Goal: Information Seeking & Learning: Learn about a topic

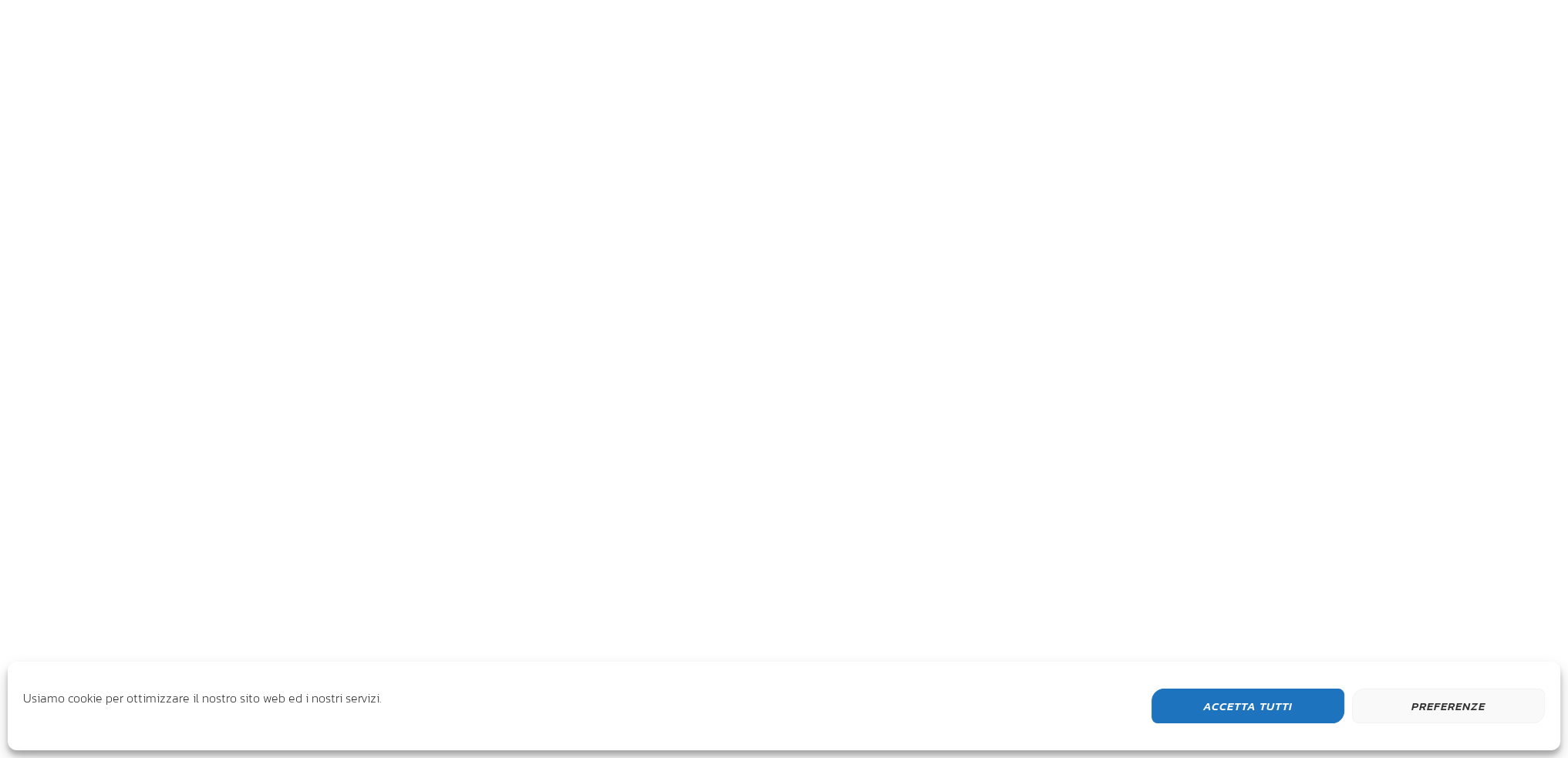
scroll to position [410, 925]
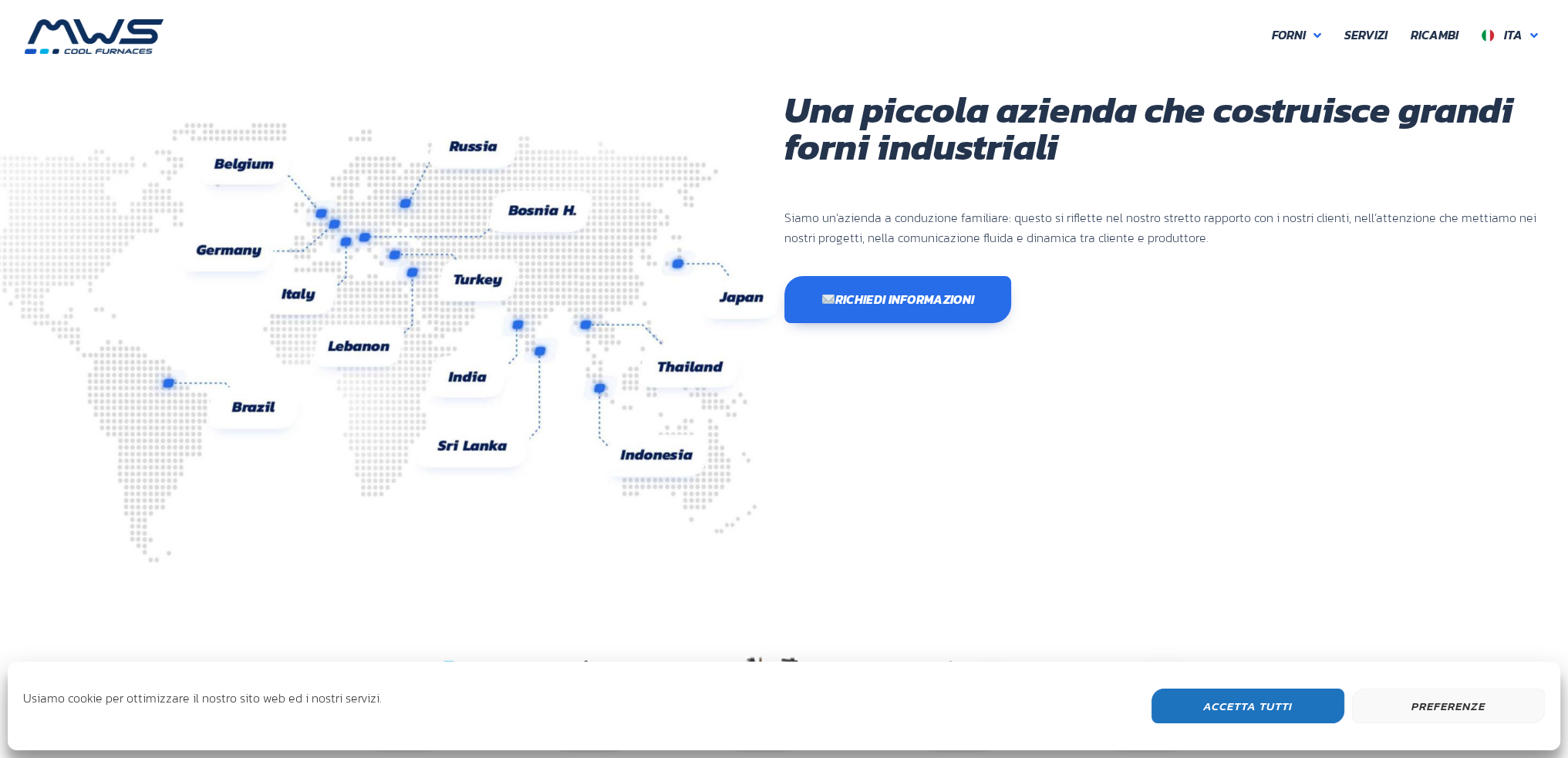
click at [1289, 705] on button "Accetta Tutti" at bounding box center [1248, 706] width 193 height 35
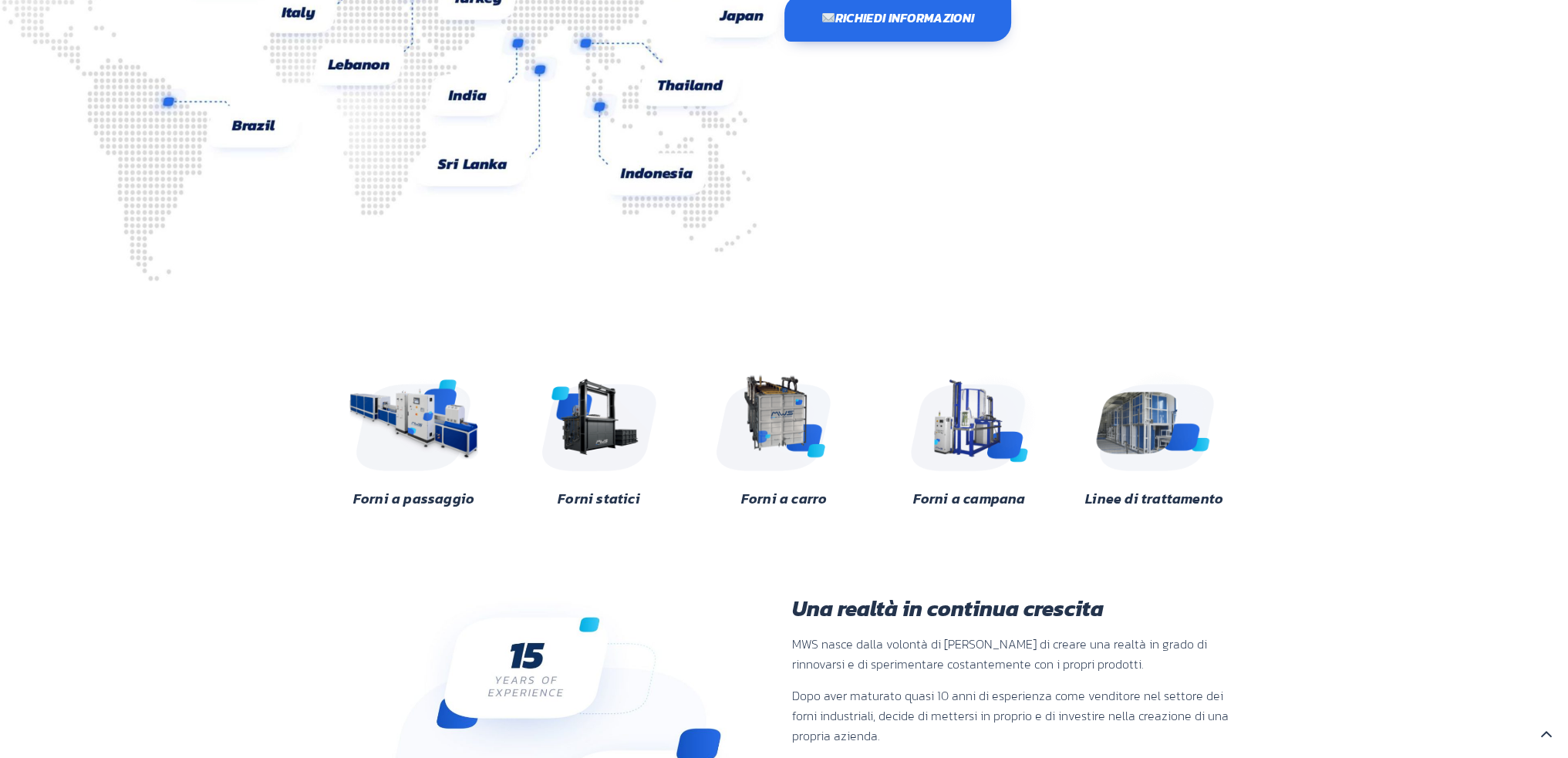
scroll to position [308, 0]
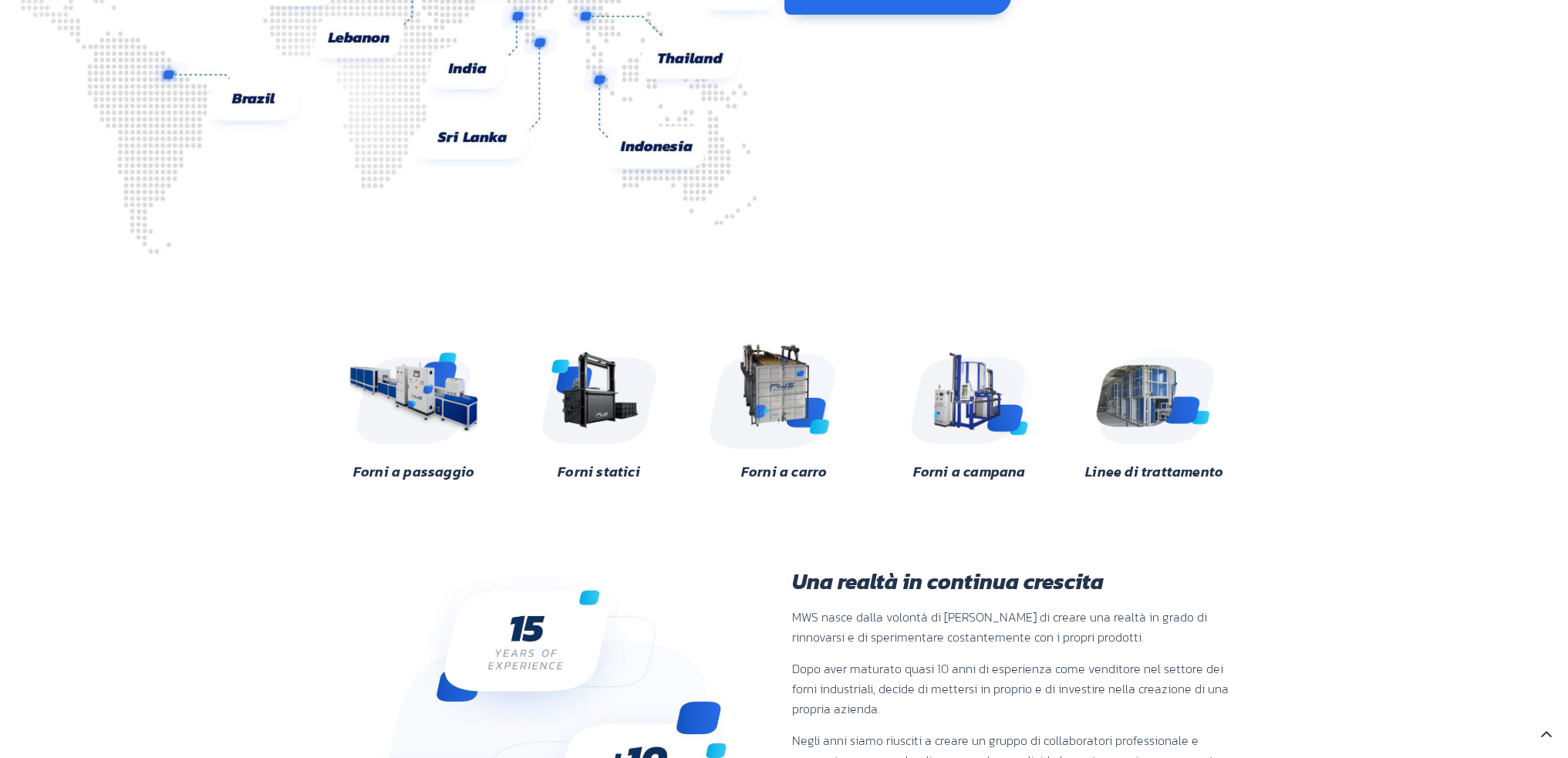
click at [794, 363] on img at bounding box center [784, 392] width 149 height 112
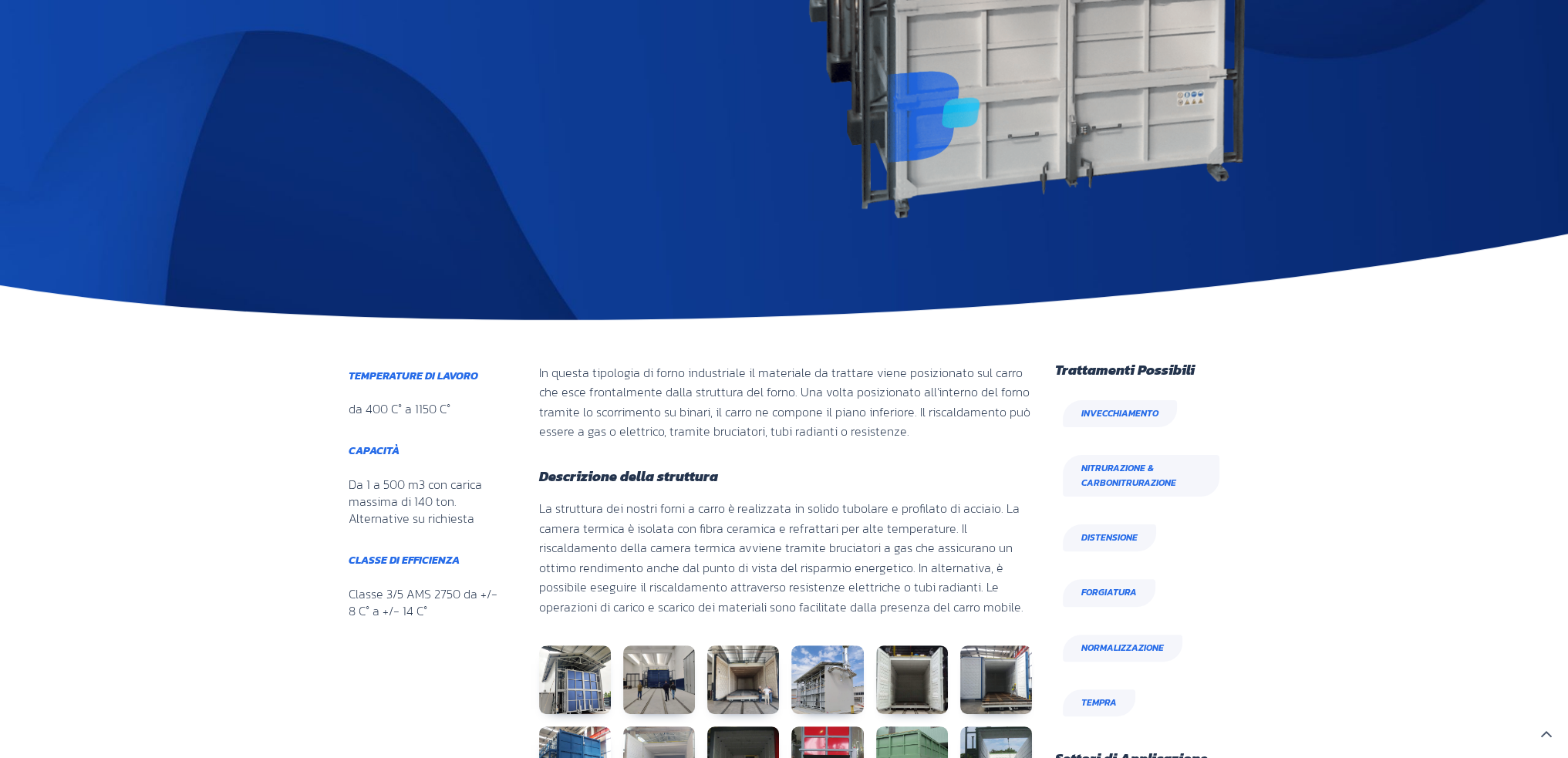
scroll to position [617, 0]
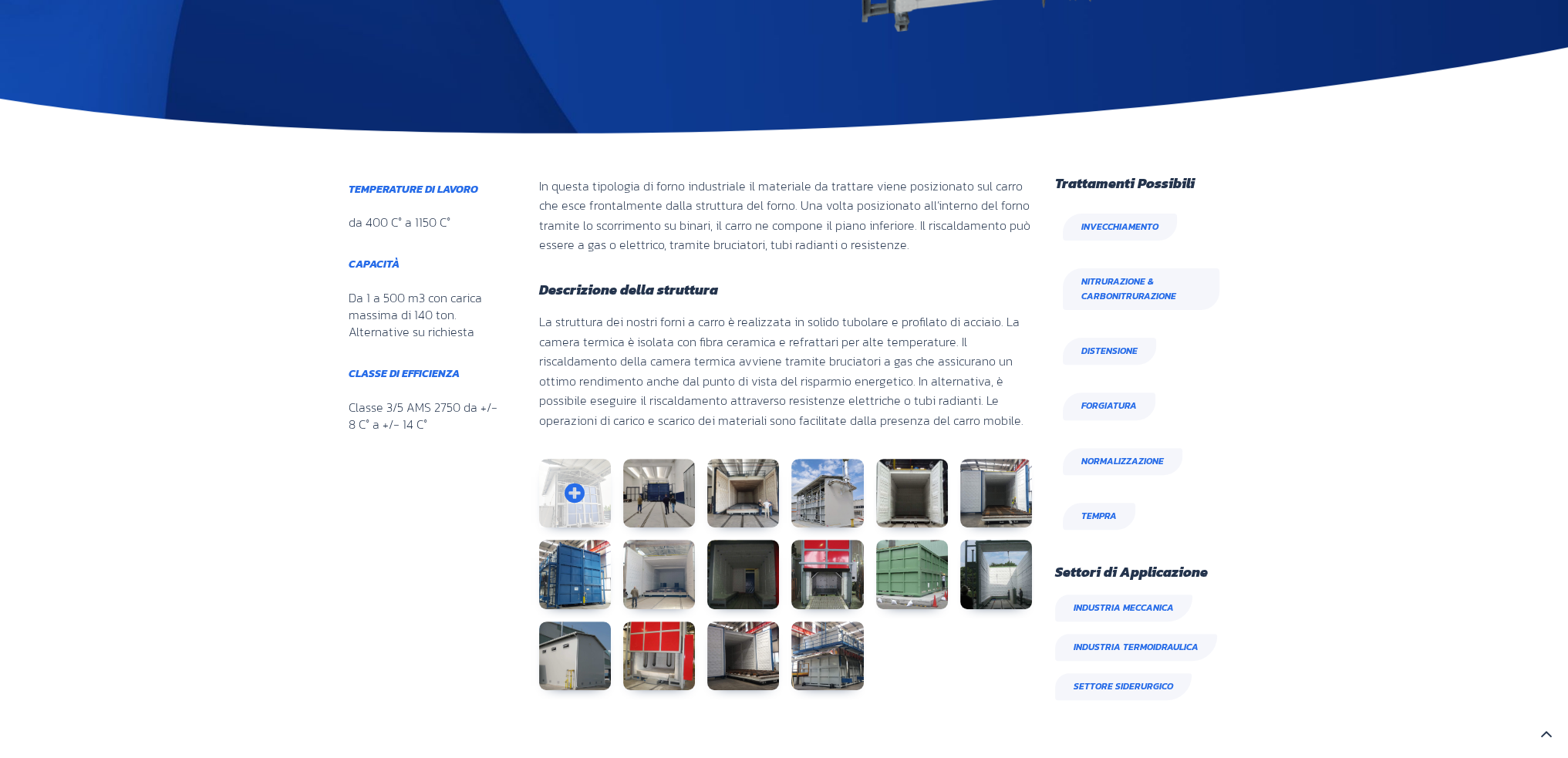
click at [577, 480] on link at bounding box center [574, 493] width 72 height 69
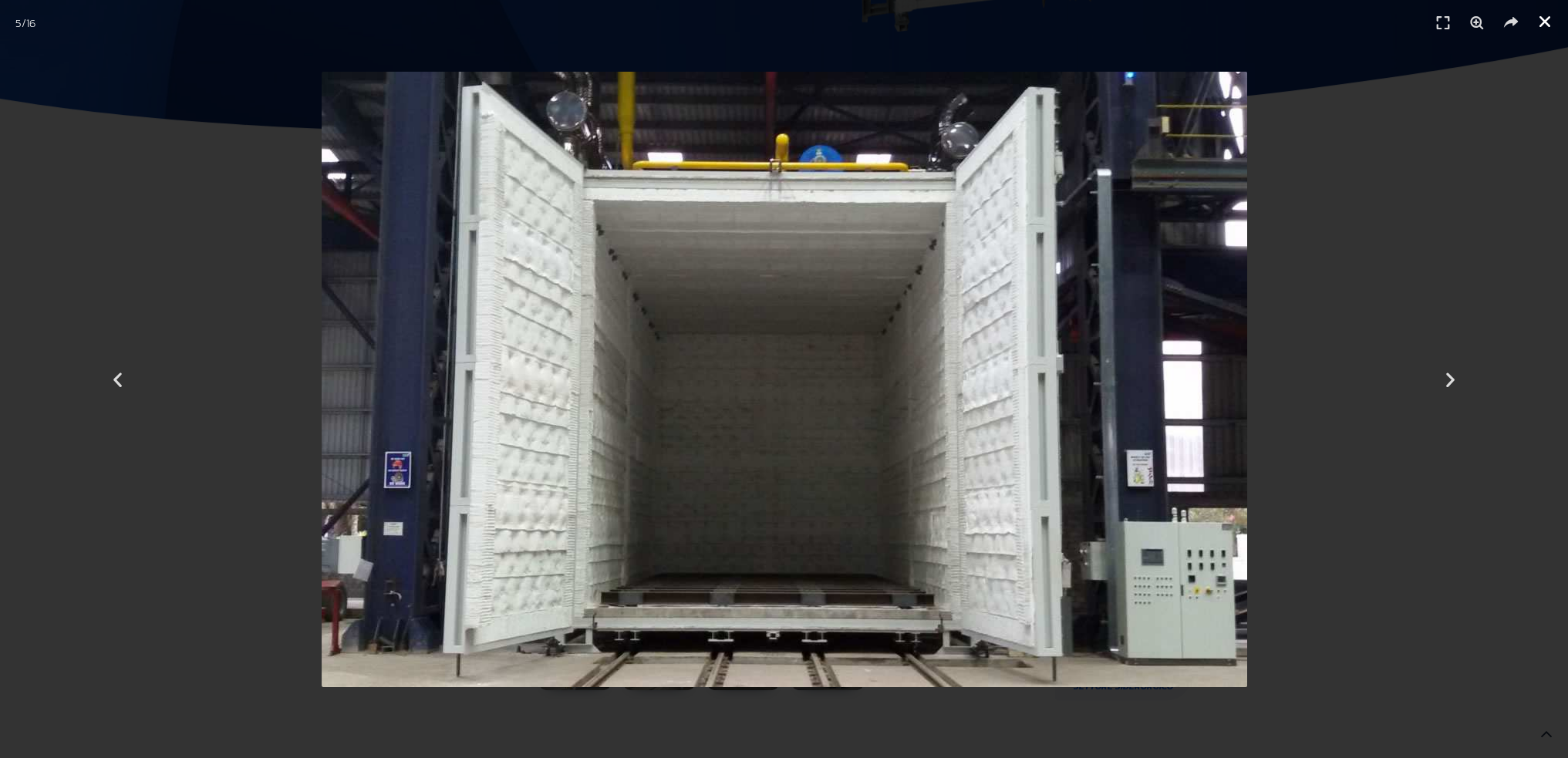
click at [1549, 22] on icon "Chiudi (Esc)" at bounding box center [1545, 22] width 16 height 16
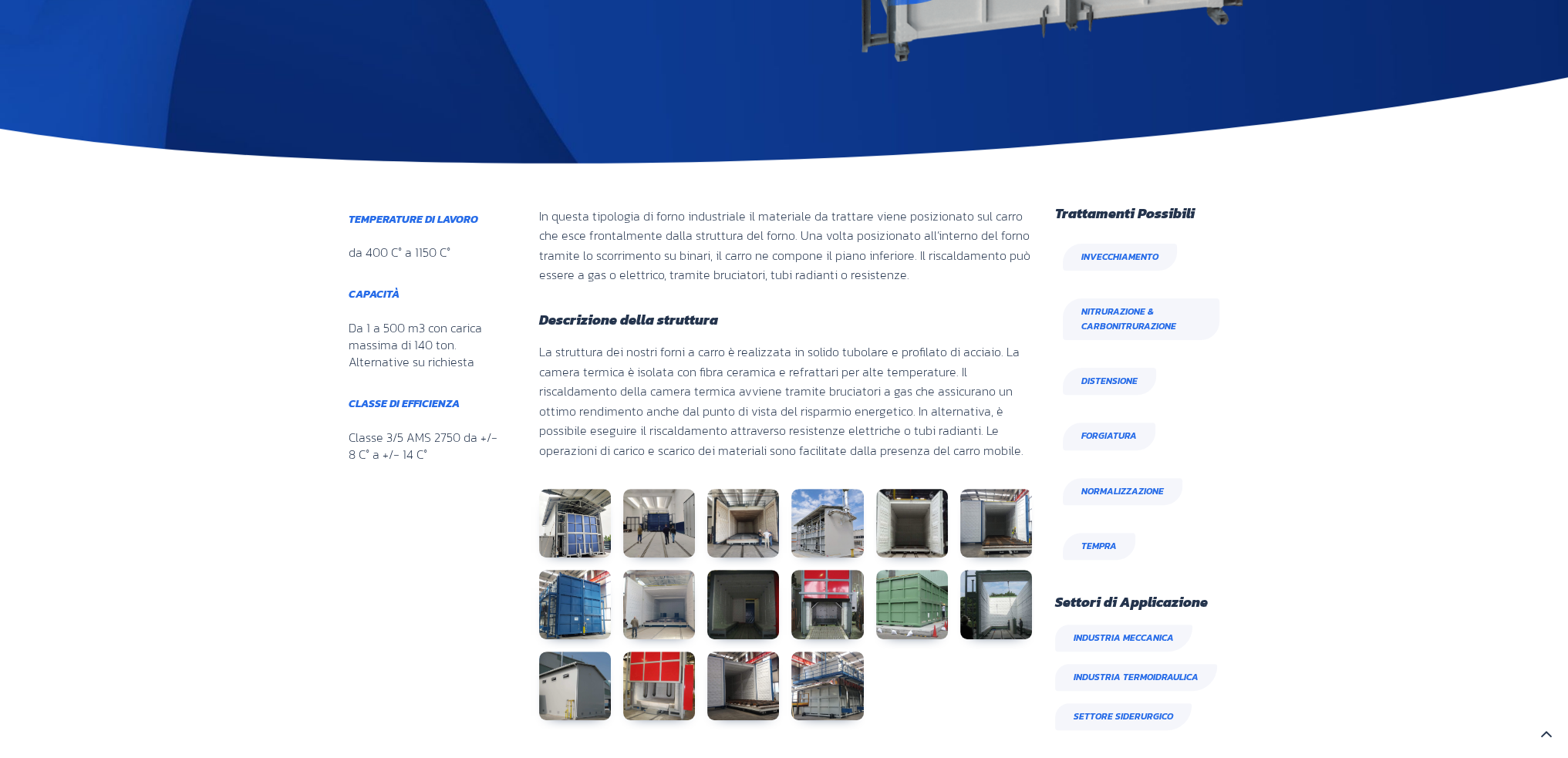
scroll to position [585, 0]
click at [1099, 540] on span "Tempra" at bounding box center [1099, 546] width 36 height 15
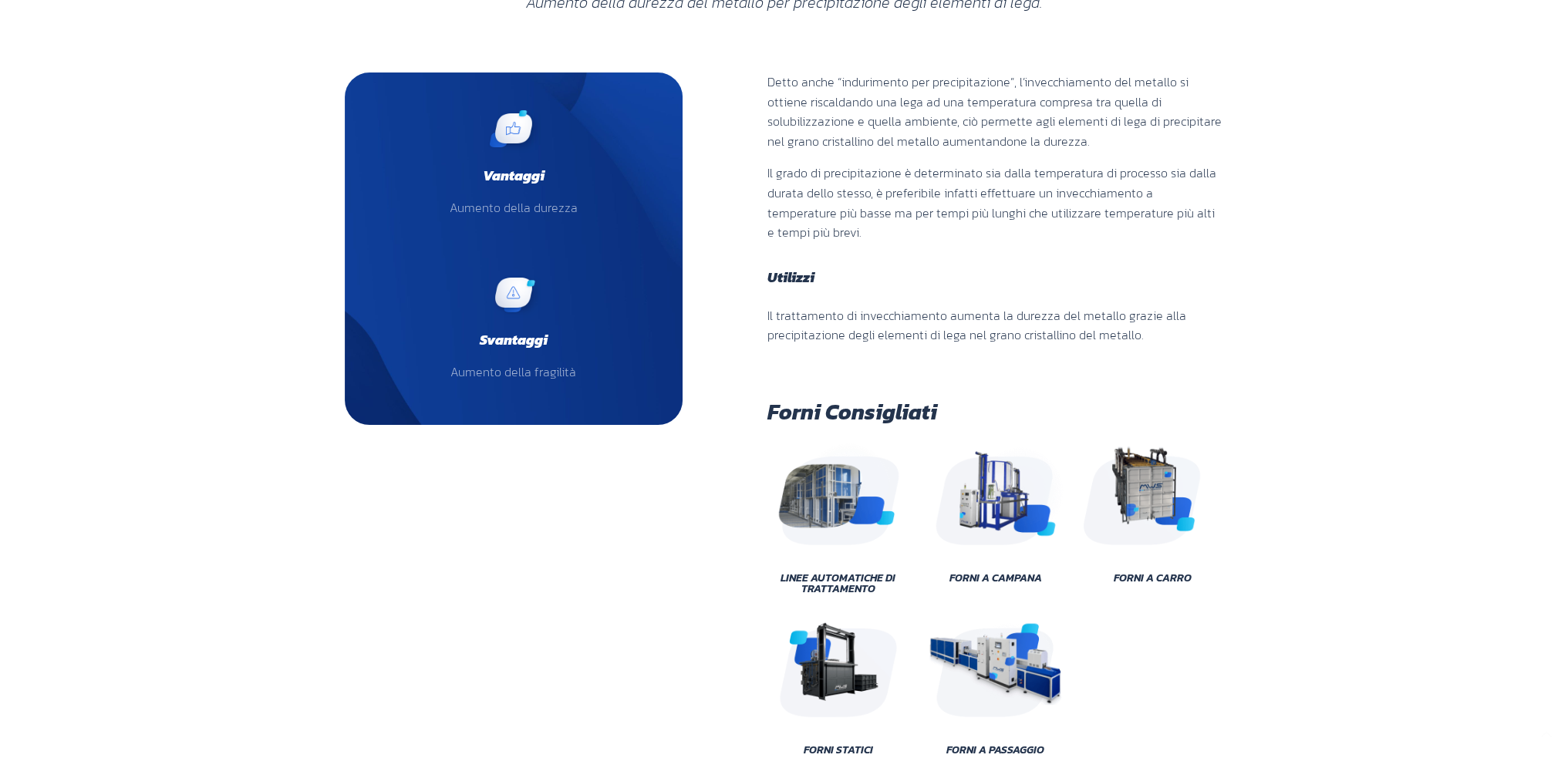
scroll to position [232, 0]
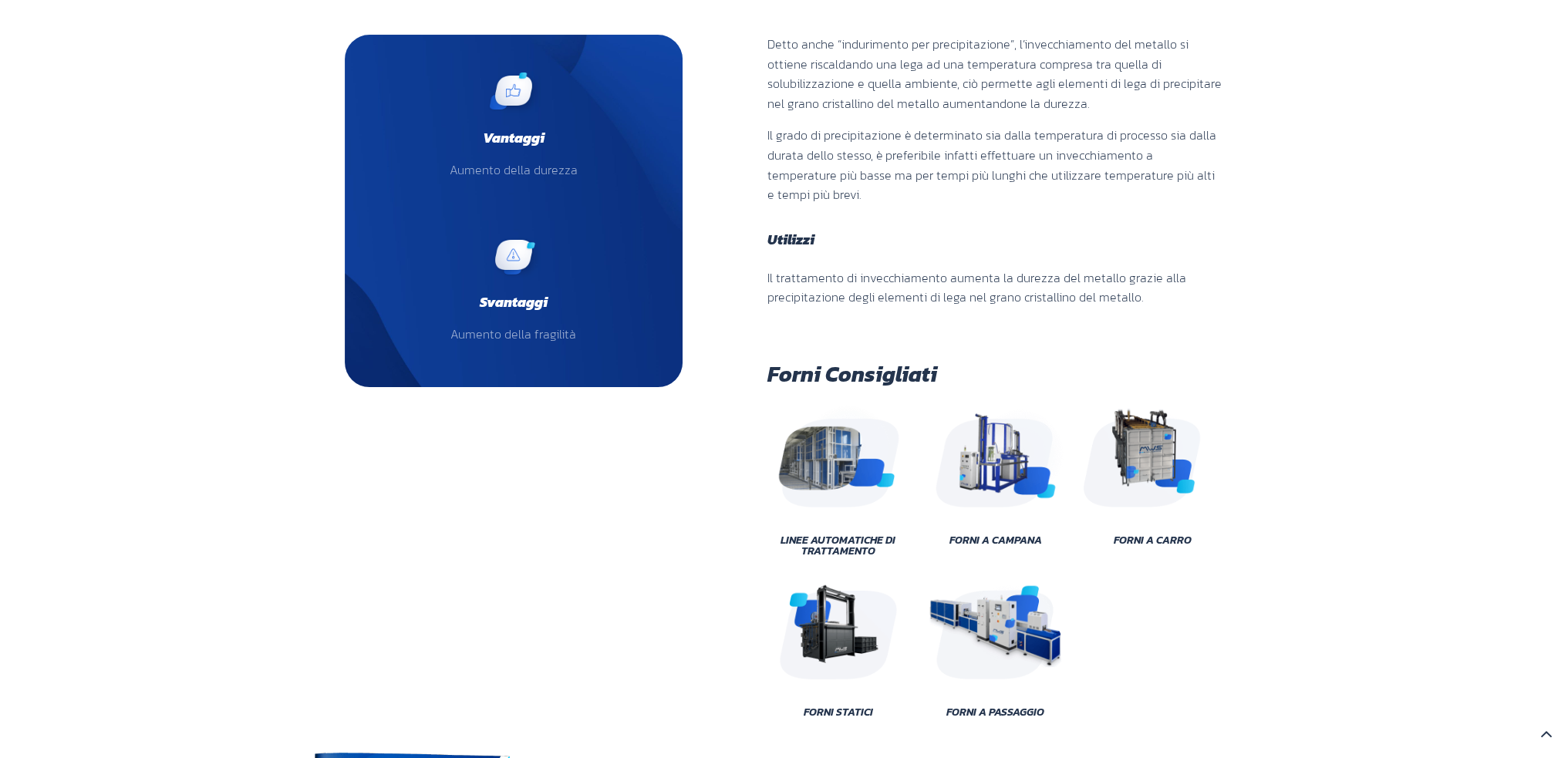
click at [854, 445] on img at bounding box center [838, 455] width 139 height 104
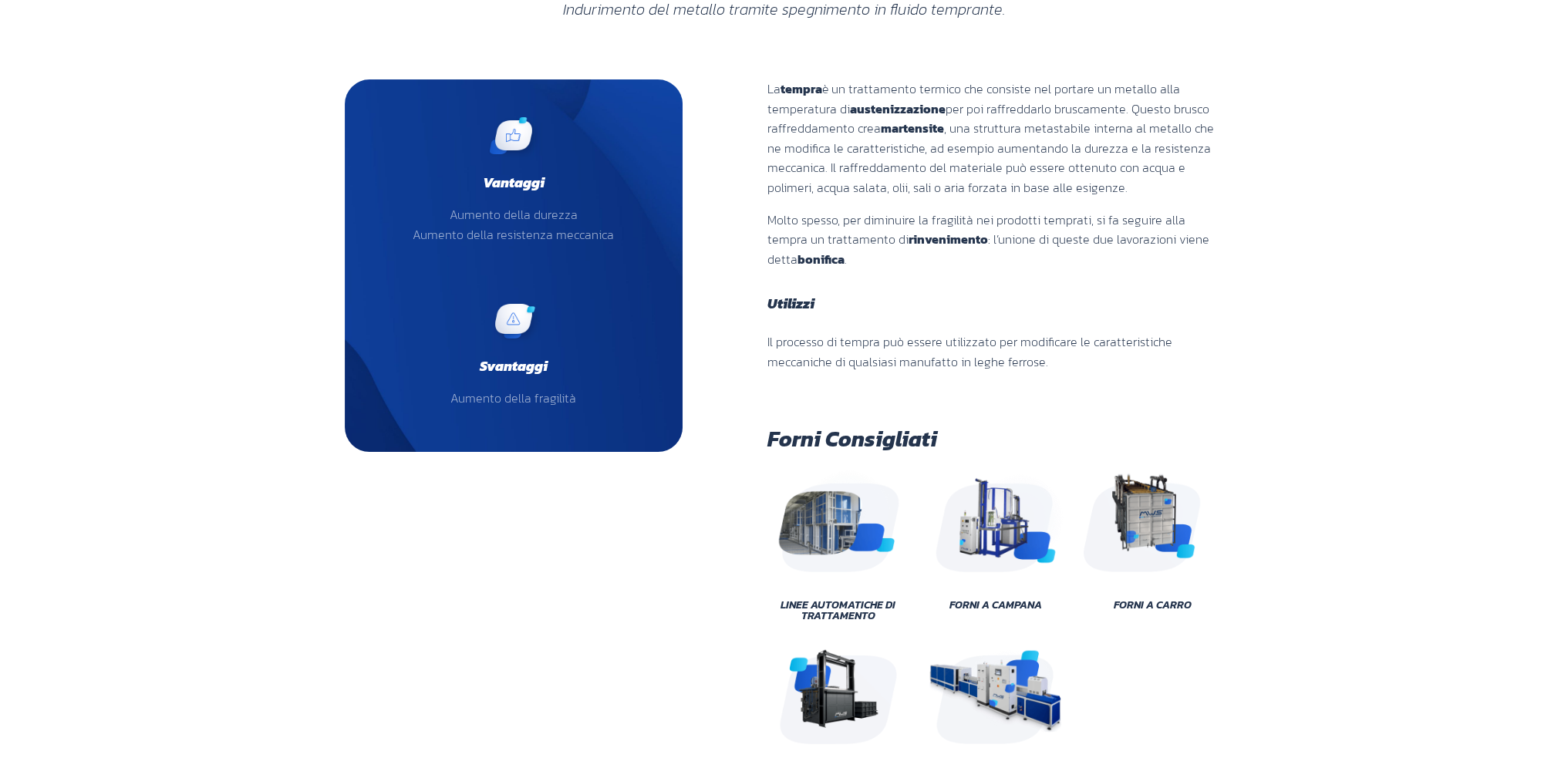
scroll to position [385, 0]
